Goal: Navigation & Orientation: Find specific page/section

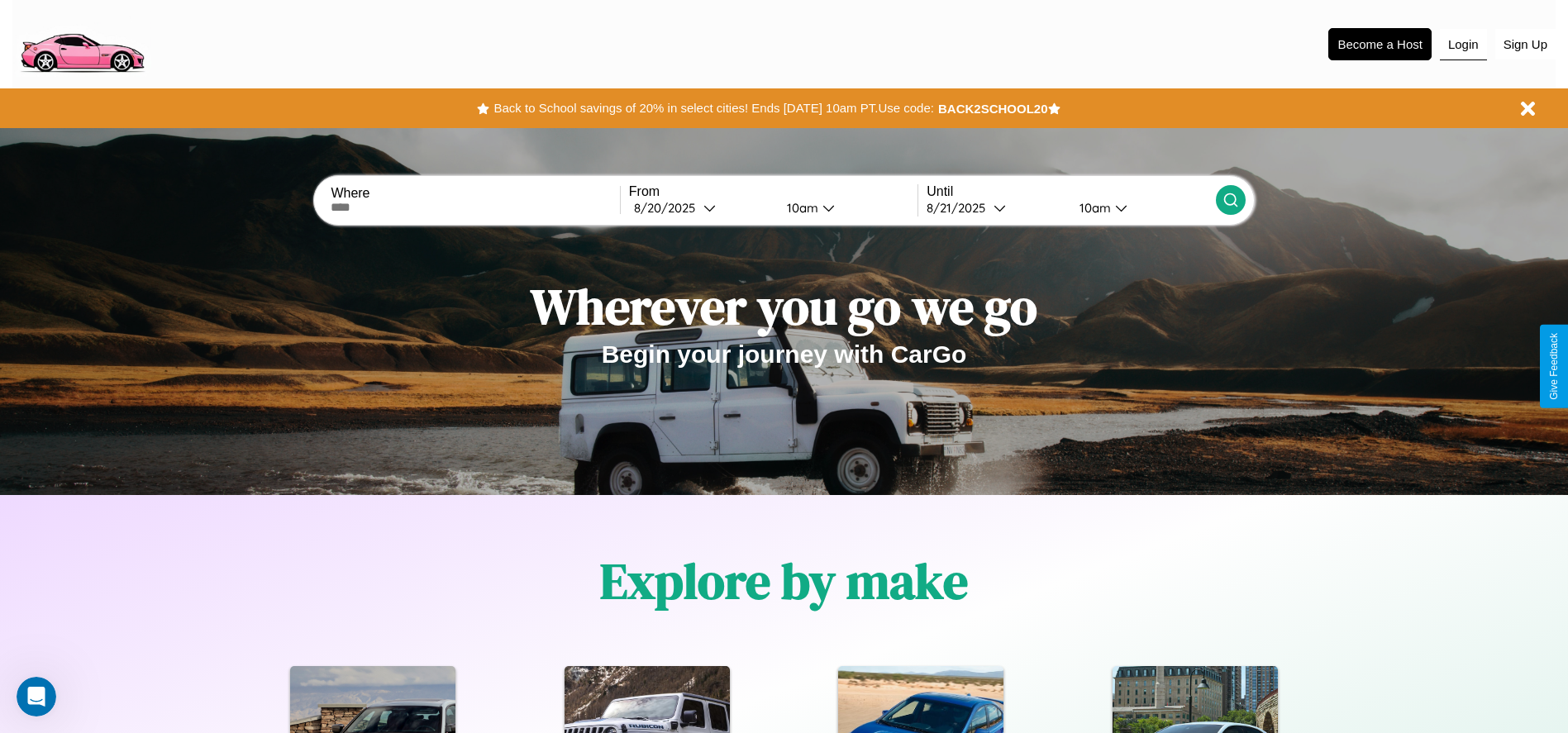
click at [1463, 43] on button "Login" at bounding box center [1463, 45] width 47 height 32
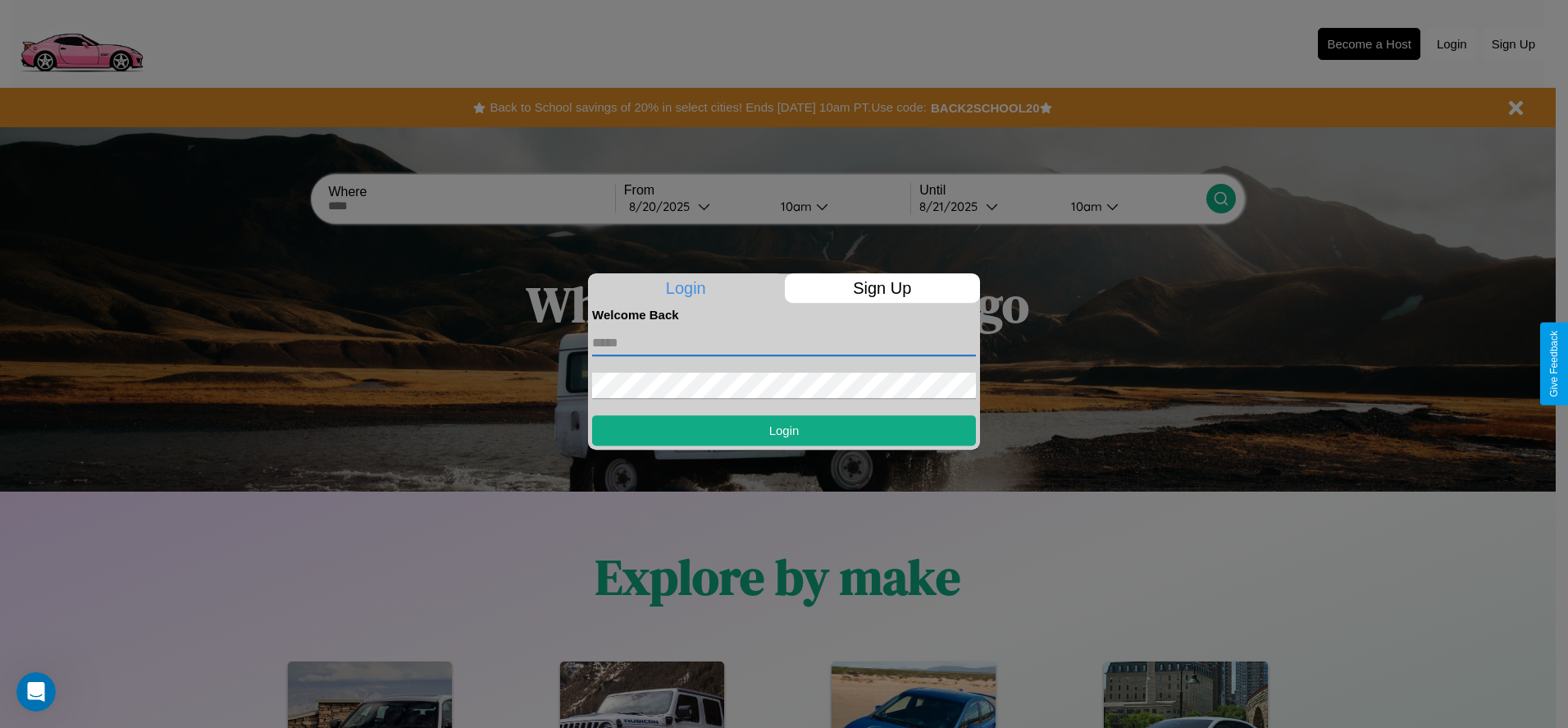
click at [784, 342] on input "text" at bounding box center [784, 343] width 384 height 27
type input "**********"
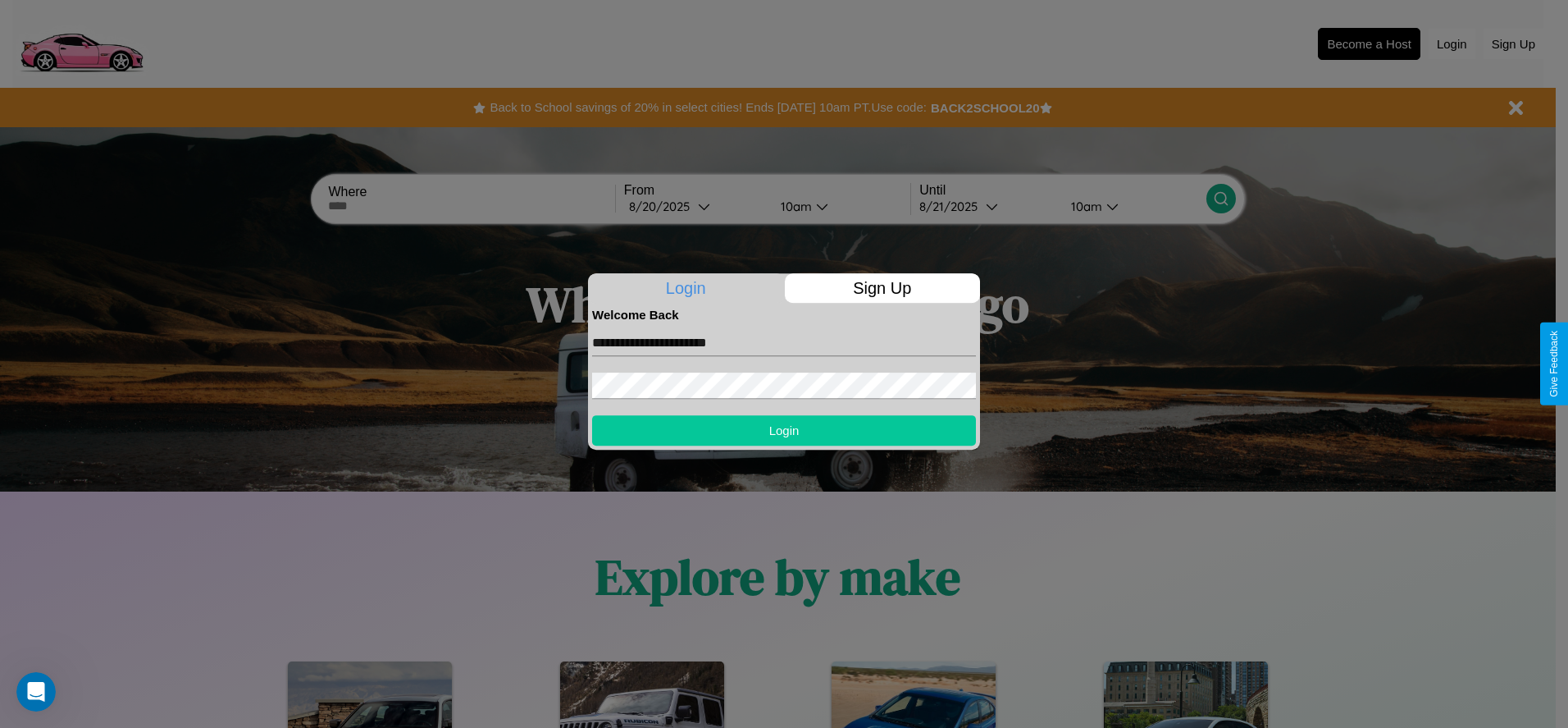
click at [784, 430] on button "Login" at bounding box center [784, 430] width 384 height 31
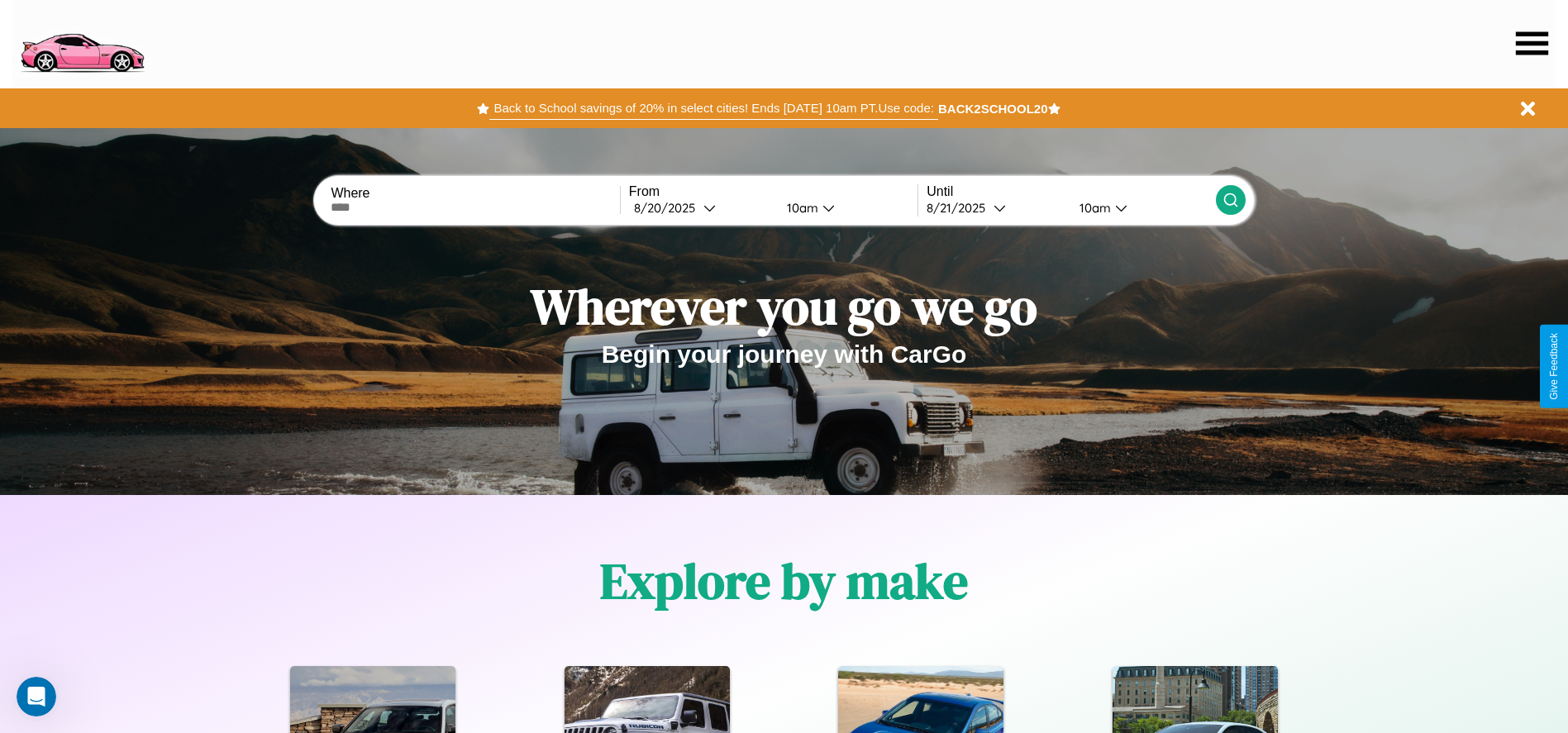
click at [713, 108] on button "Back to School savings of 20% in select cities! Ends [DATE] 10am PT. Use code:" at bounding box center [713, 109] width 448 height 23
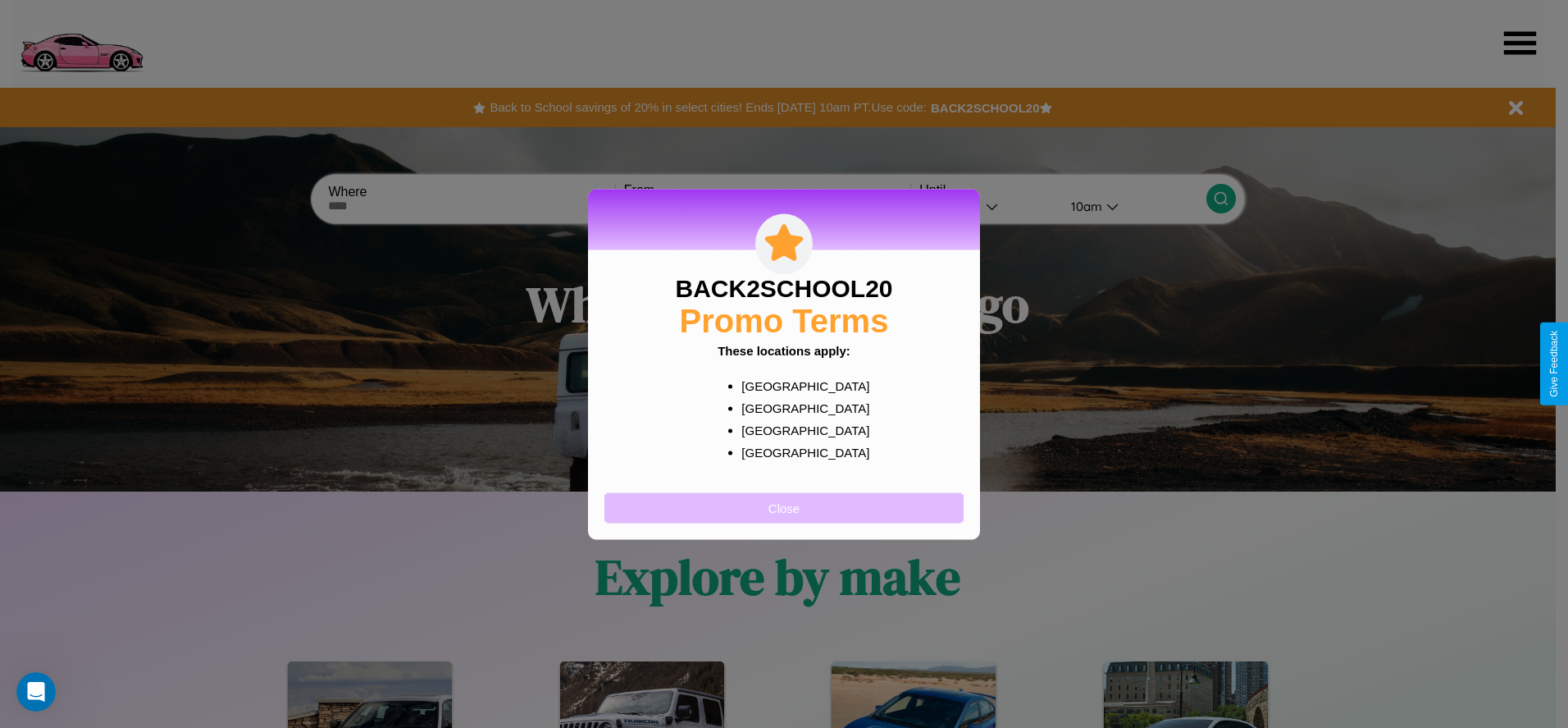
click at [784, 507] on button "Close" at bounding box center [784, 507] width 359 height 31
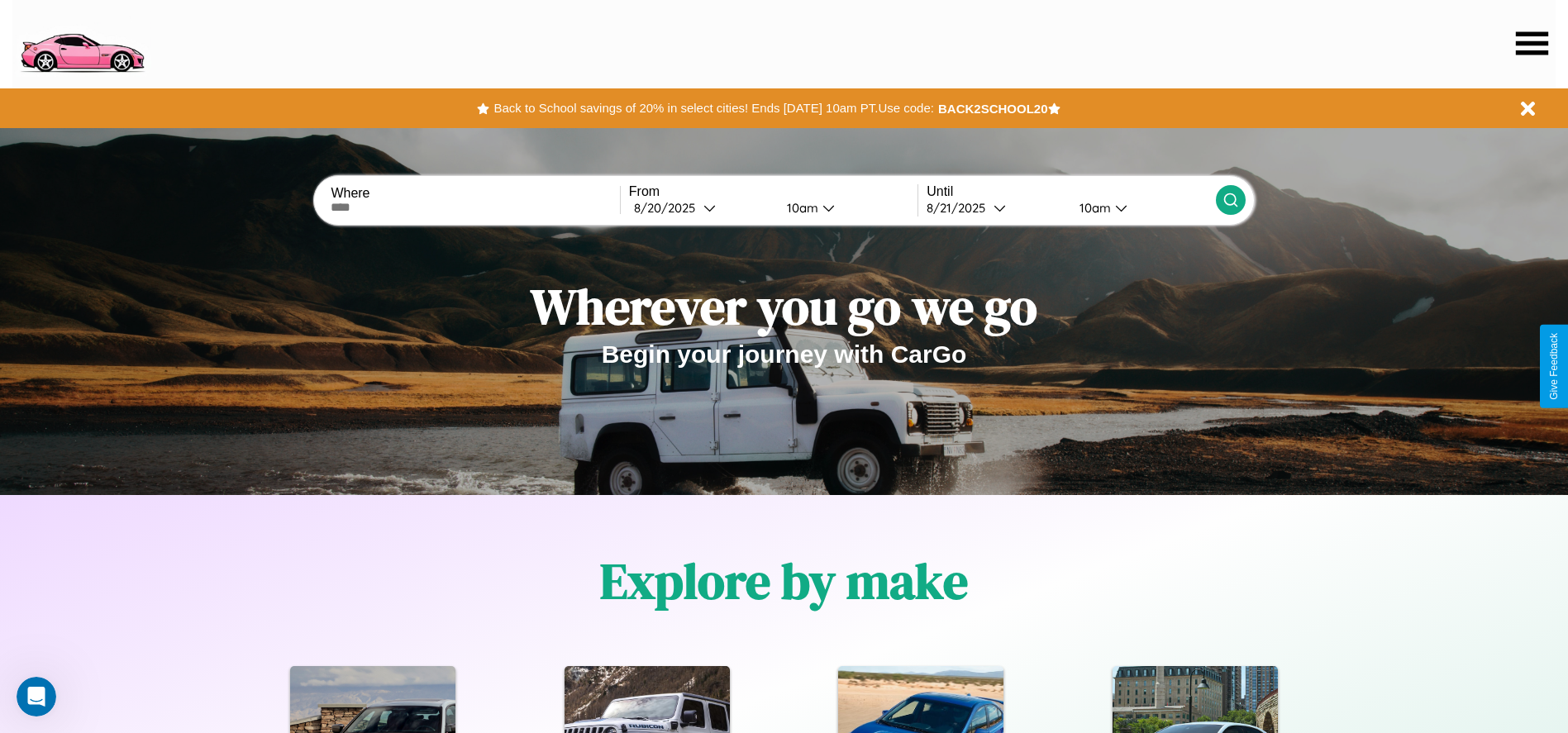
click at [1532, 43] on icon at bounding box center [1532, 43] width 33 height 23
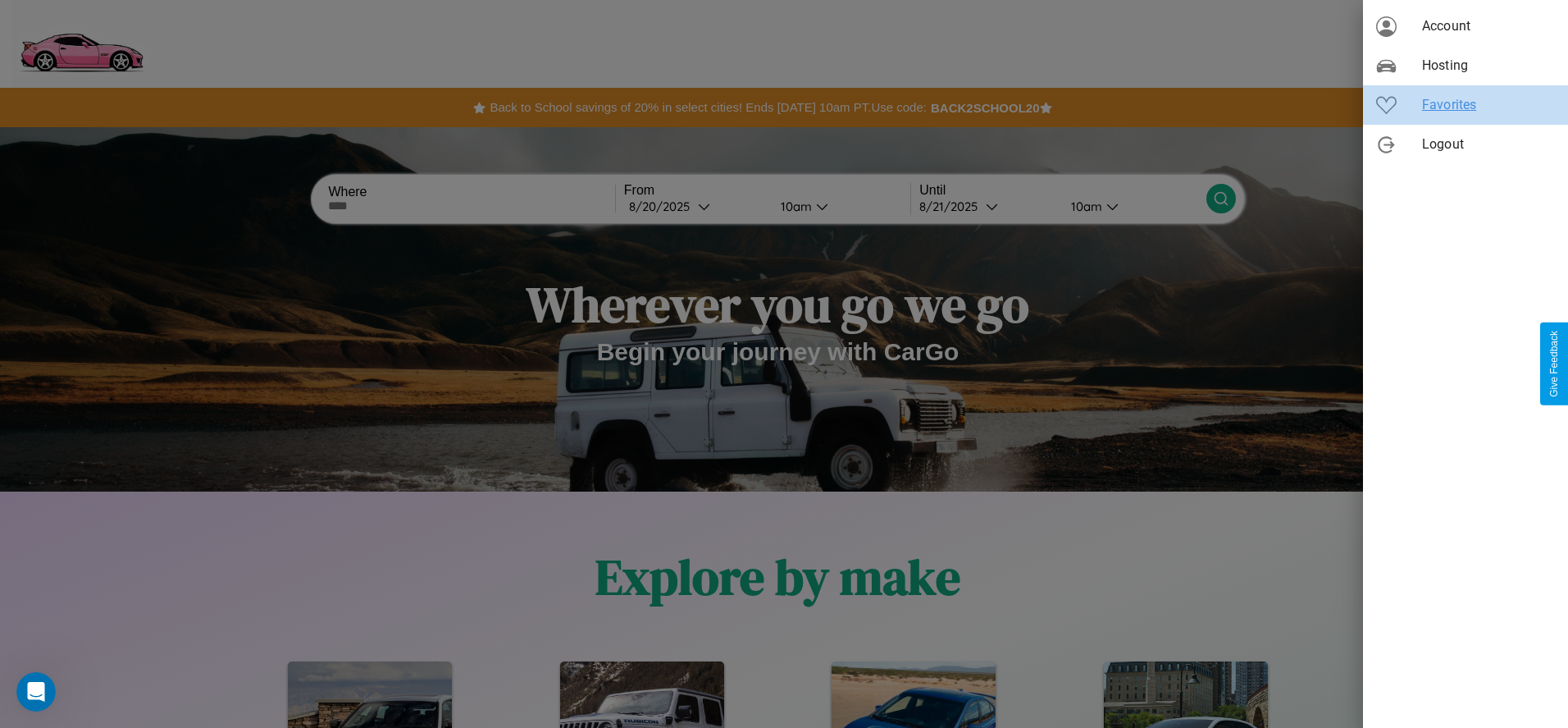
click at [1465, 105] on span "Favorites" at bounding box center [1488, 105] width 133 height 20
